Goal: Navigation & Orientation: Find specific page/section

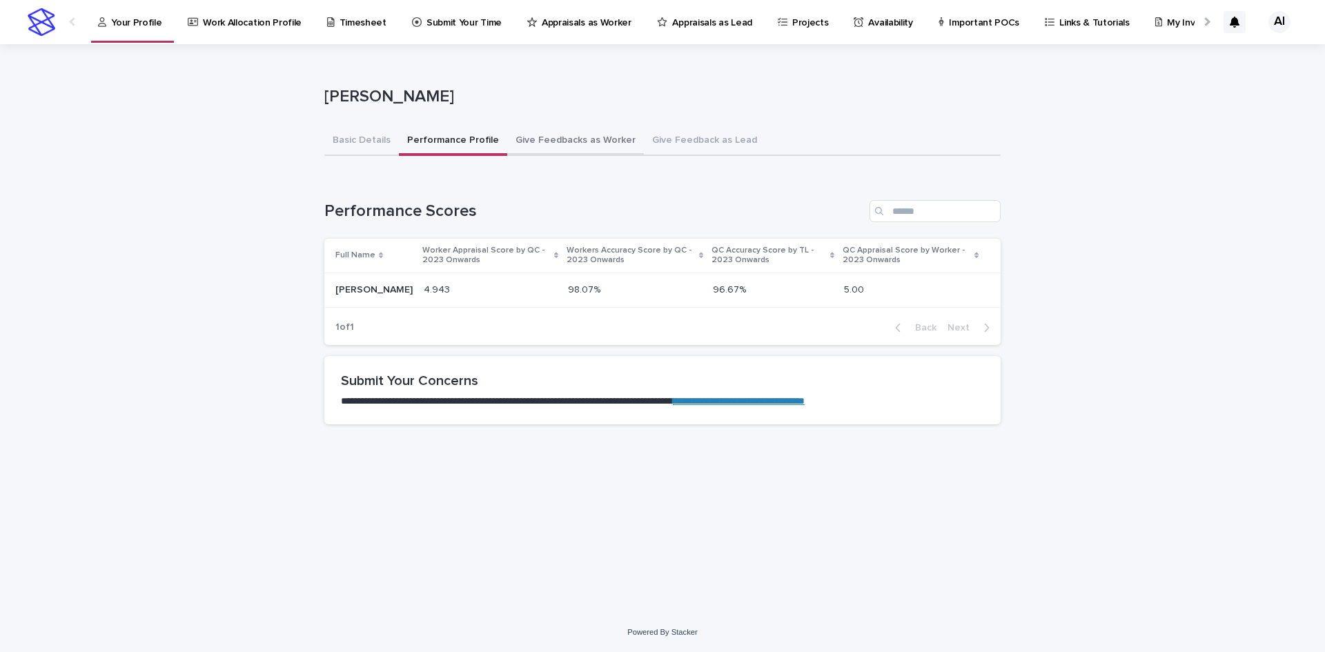
click at [550, 150] on button "Give Feedbacks as Worker" at bounding box center [575, 141] width 137 height 29
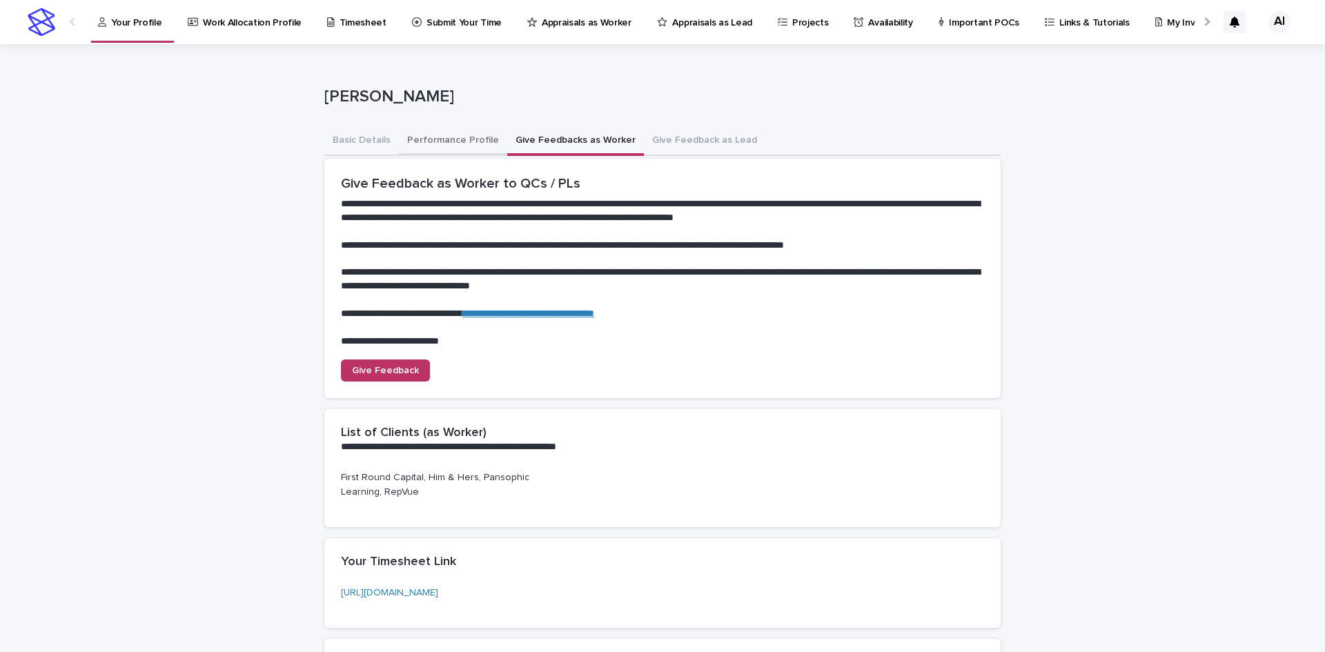
click at [451, 144] on button "Performance Profile" at bounding box center [453, 141] width 108 height 29
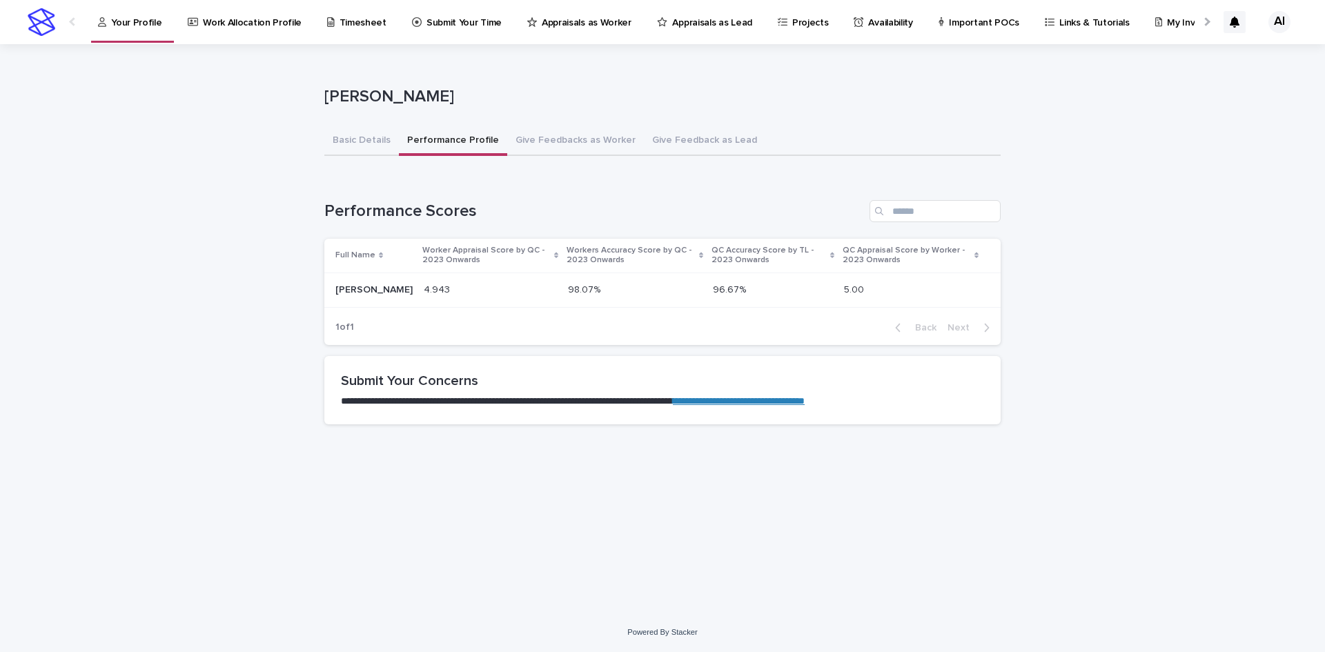
click at [556, 11] on p "Appraisals as Worker" at bounding box center [587, 14] width 90 height 29
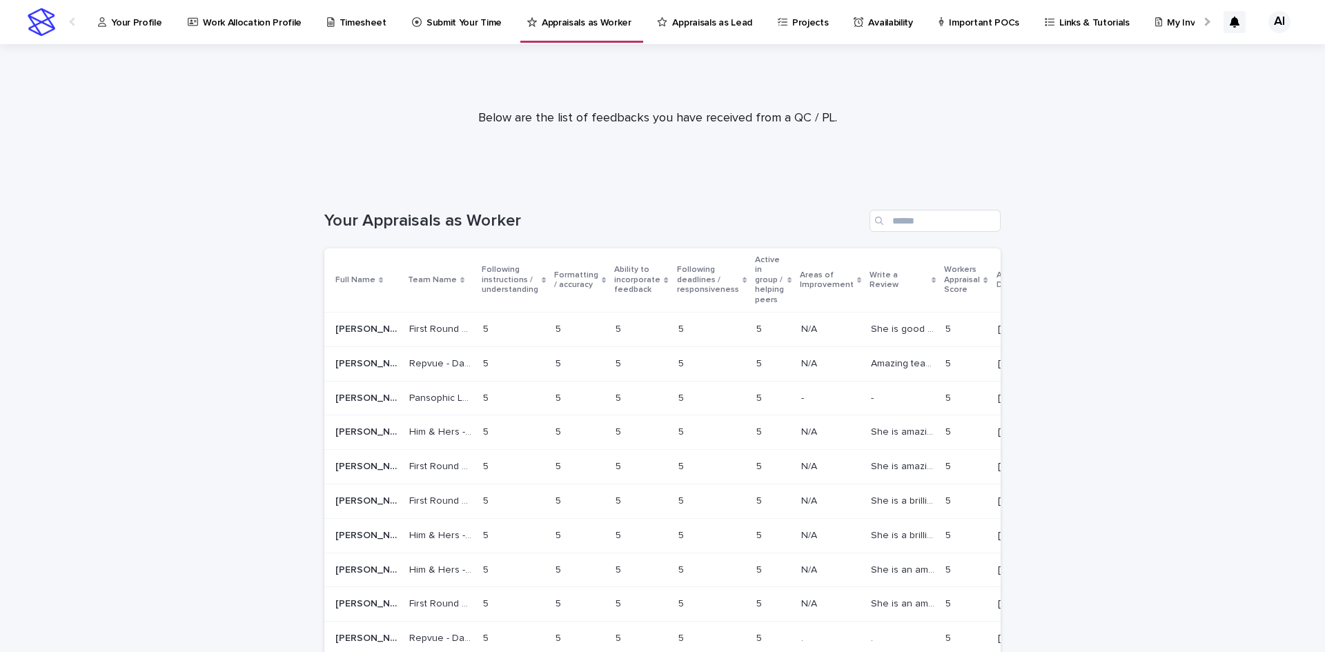
click at [686, 17] on p "Appraisals as Lead" at bounding box center [711, 14] width 79 height 29
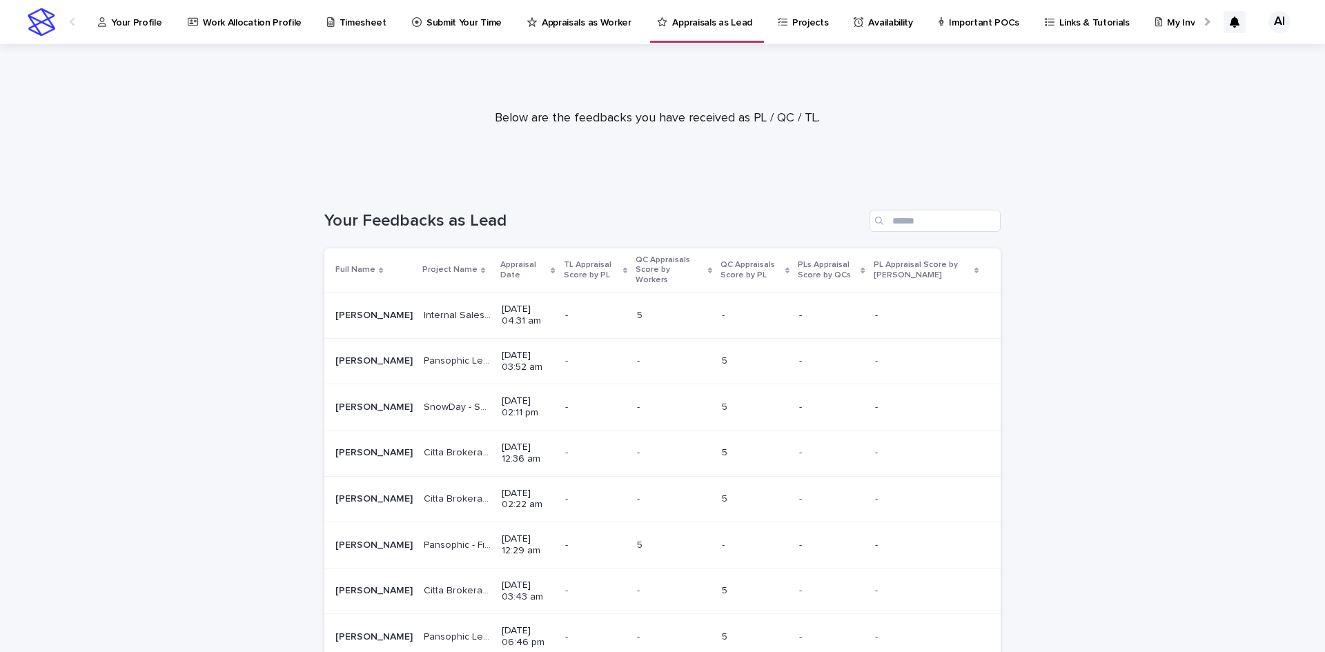
click at [123, 17] on p "Your Profile" at bounding box center [136, 14] width 50 height 29
